Goal: Transaction & Acquisition: Purchase product/service

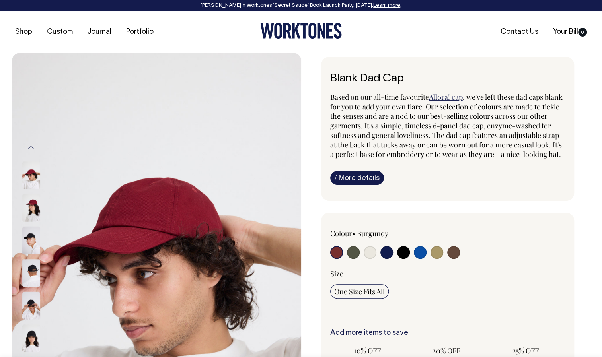
click at [31, 303] on img at bounding box center [31, 306] width 18 height 28
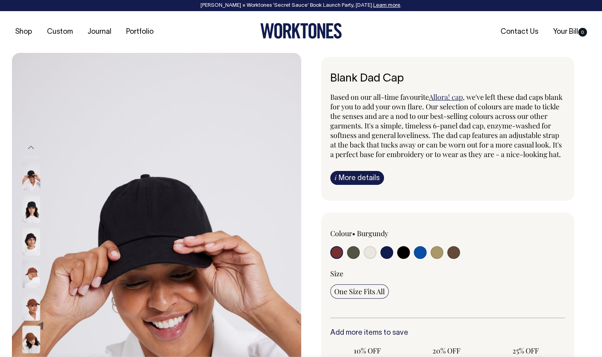
click at [33, 298] on img at bounding box center [31, 307] width 18 height 28
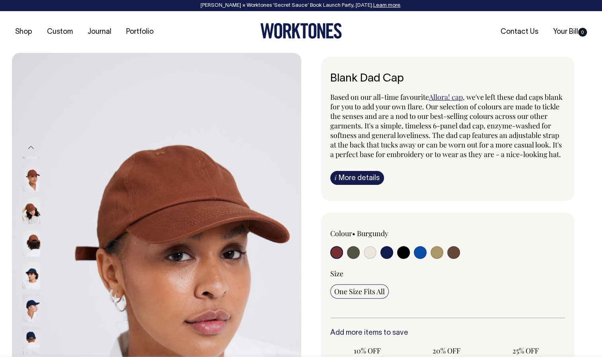
click at [34, 236] on img at bounding box center [31, 243] width 18 height 28
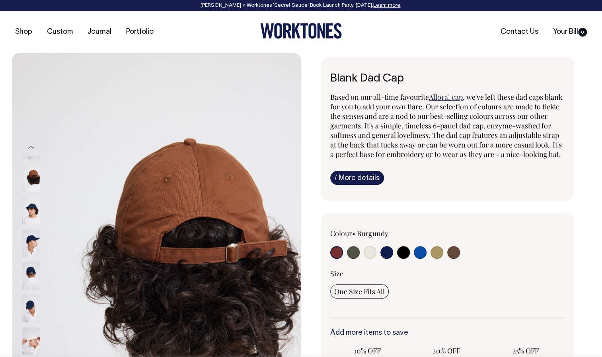
click at [31, 264] on img at bounding box center [31, 276] width 18 height 28
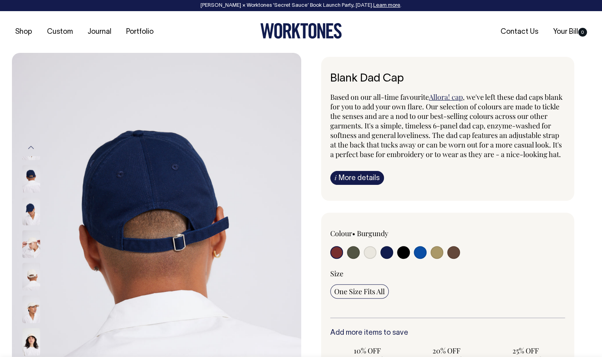
click at [31, 270] on img at bounding box center [31, 277] width 18 height 28
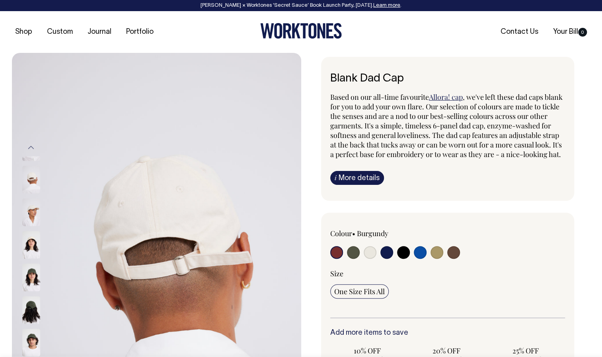
click at [29, 335] on img at bounding box center [31, 343] width 18 height 28
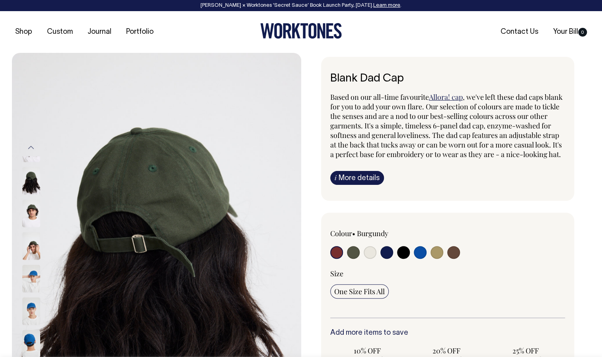
click at [34, 148] on button "Previous" at bounding box center [31, 148] width 12 height 18
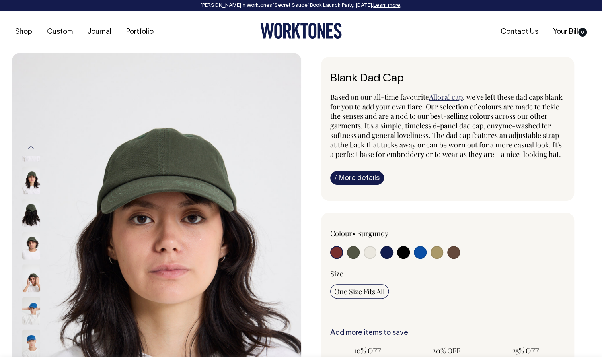
click at [32, 168] on img at bounding box center [31, 181] width 18 height 28
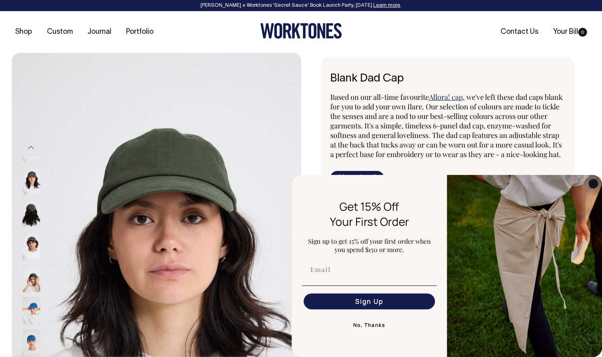
click at [593, 183] on icon "Close dialog" at bounding box center [593, 184] width 4 height 4
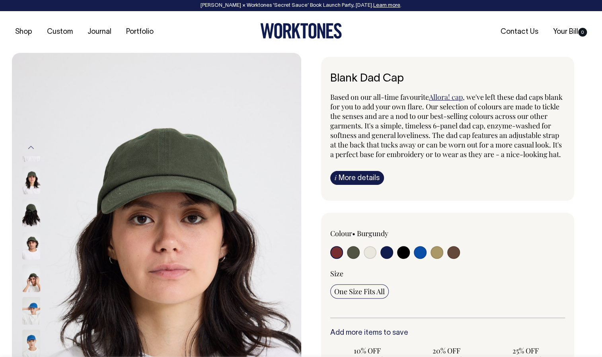
click at [32, 204] on img at bounding box center [31, 213] width 18 height 28
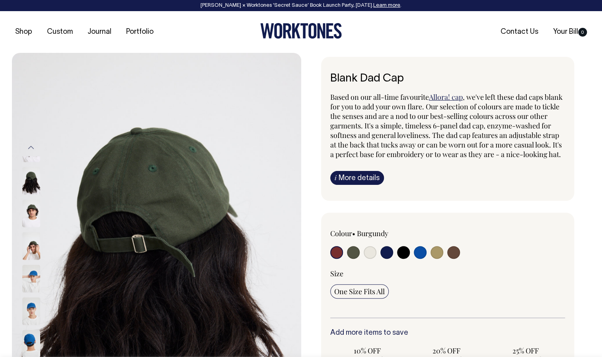
click at [587, 214] on div "Blank Dad Cap Based on our all-time favourite Allora! cap , we've left these da…" at bounding box center [445, 310] width 289 height 506
click at [29, 330] on img at bounding box center [31, 344] width 18 height 28
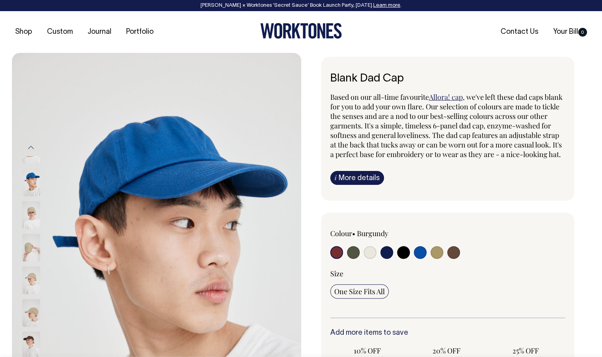
click at [31, 305] on img at bounding box center [31, 313] width 18 height 28
